Goal: Task Accomplishment & Management: Manage account settings

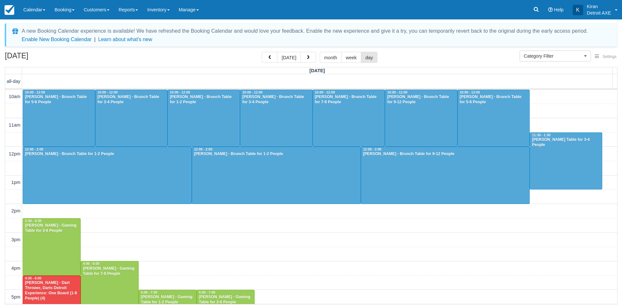
select select
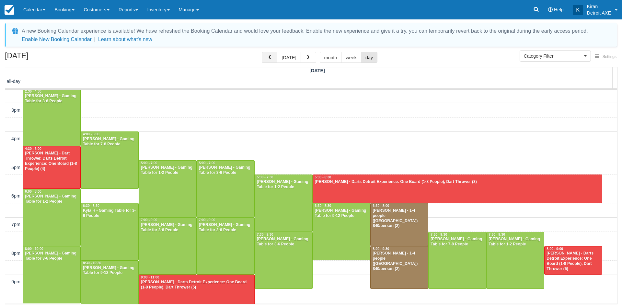
click at [269, 57] on button "button" at bounding box center [270, 57] width 16 height 11
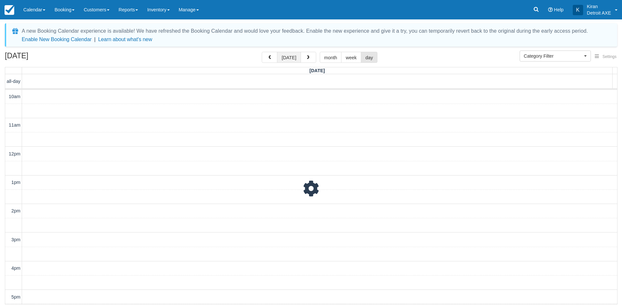
scroll to position [172, 0]
